Goal: Communication & Community: Participate in discussion

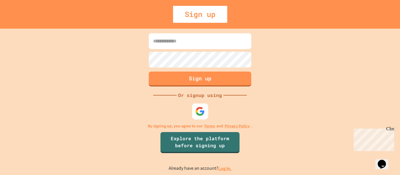
click at [198, 114] on img at bounding box center [200, 112] width 10 height 10
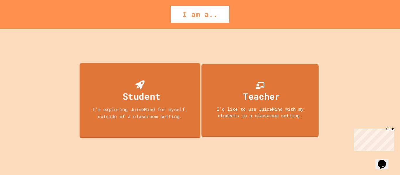
click at [114, 67] on div "Student I'm exploring JuiceMind for myself, outside of a classroom setting." at bounding box center [140, 101] width 121 height 76
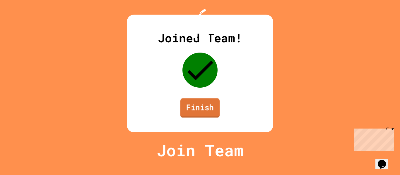
click at [197, 118] on link "Finish" at bounding box center [199, 107] width 39 height 19
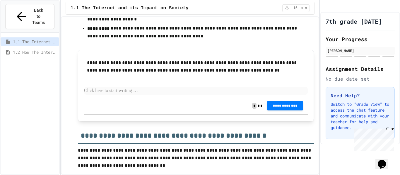
scroll to position [551, 0]
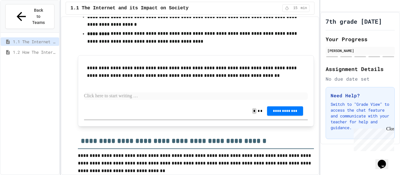
click at [138, 97] on div "**********" at bounding box center [196, 82] width 224 height 42
click at [121, 93] on p at bounding box center [196, 97] width 224 height 8
